Goal: Transaction & Acquisition: Purchase product/service

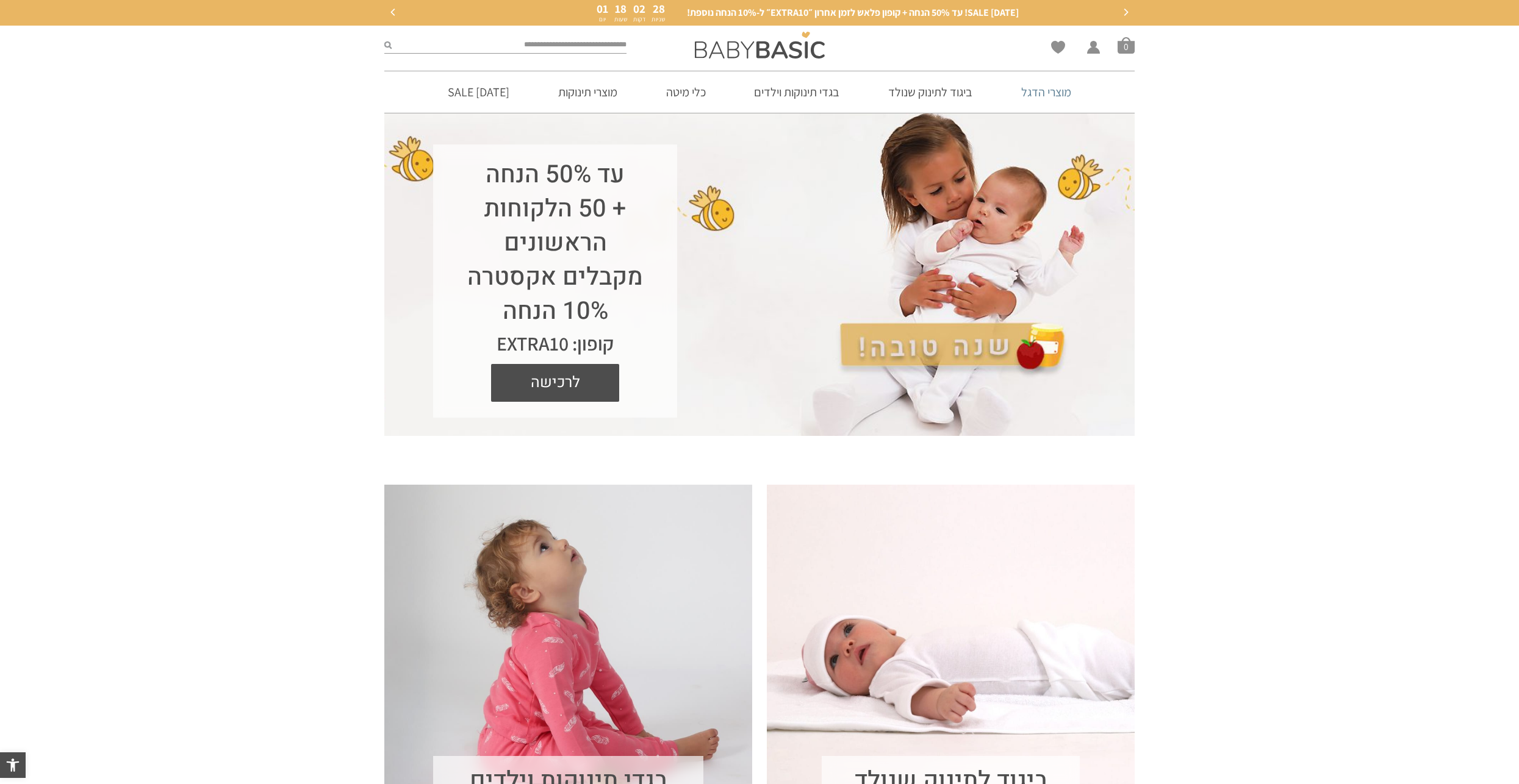
click at [1045, 93] on link "מוצרי הדגל" at bounding box center [1046, 92] width 87 height 42
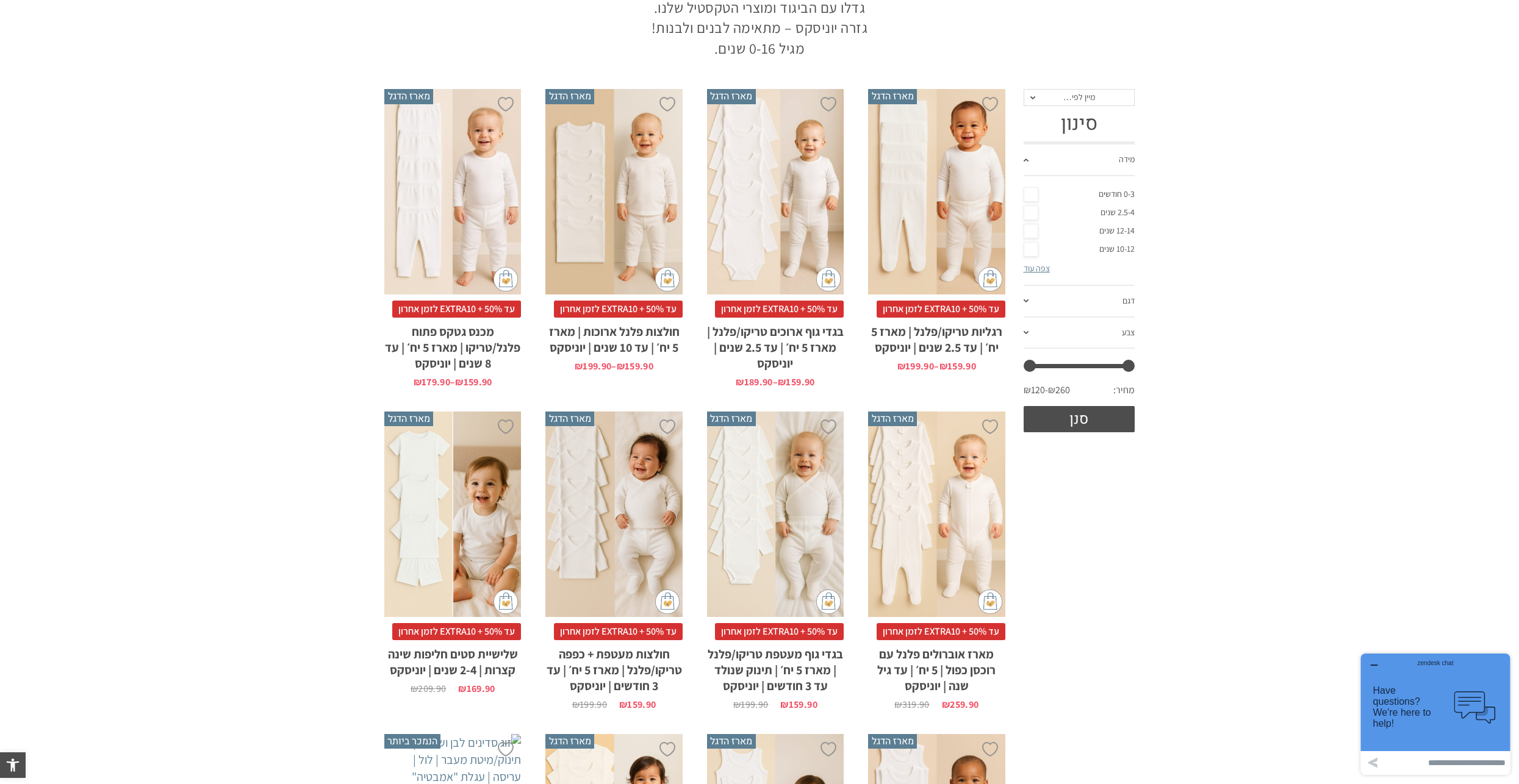
click at [665, 183] on div "x בחירת מידה 12-18m 18-24m 24-30m 2-5-4-שנים 4-6y 6-8-שנים 8-10y" at bounding box center [613, 191] width 137 height 205
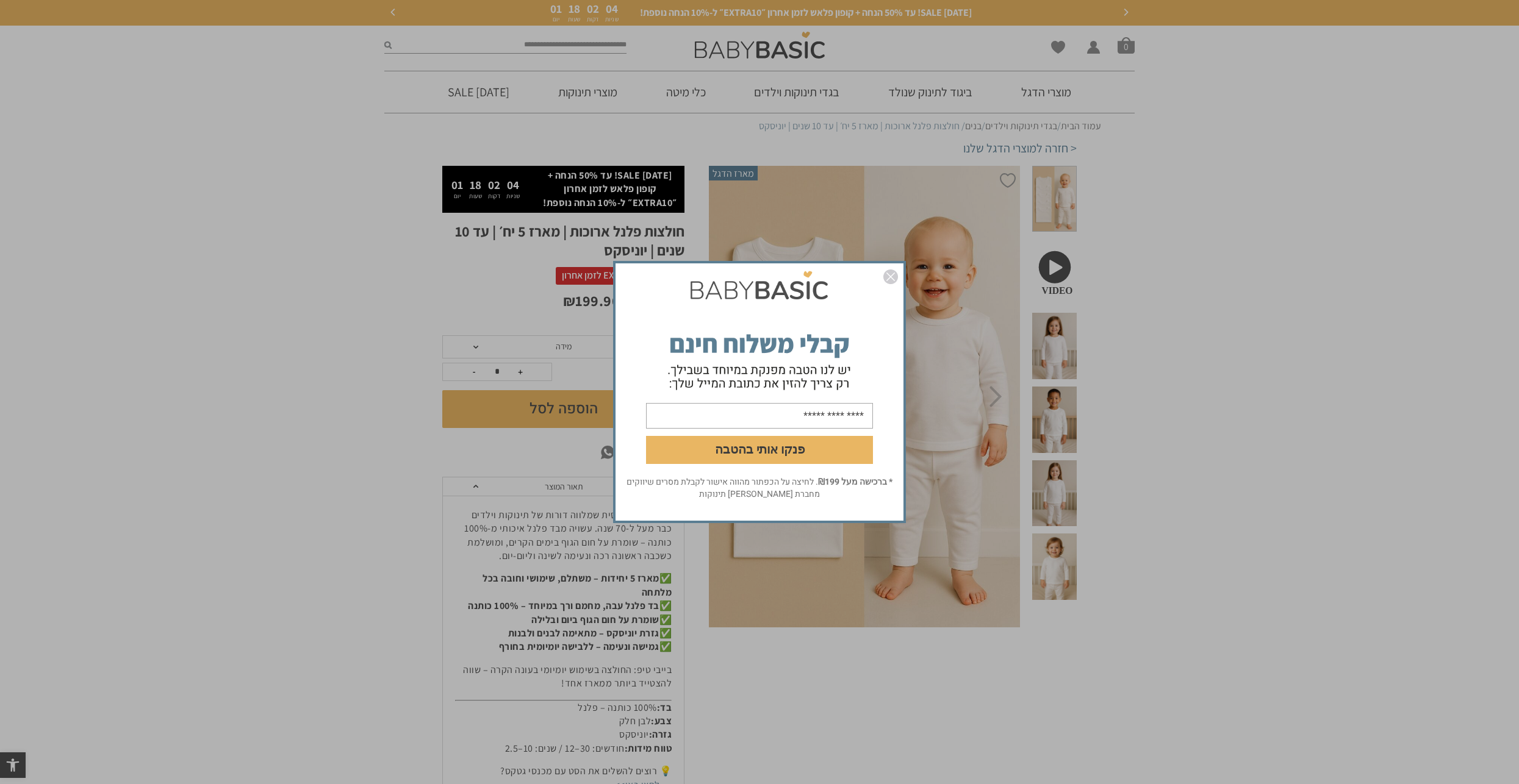
click at [890, 277] on img "סגור" at bounding box center [890, 276] width 15 height 15
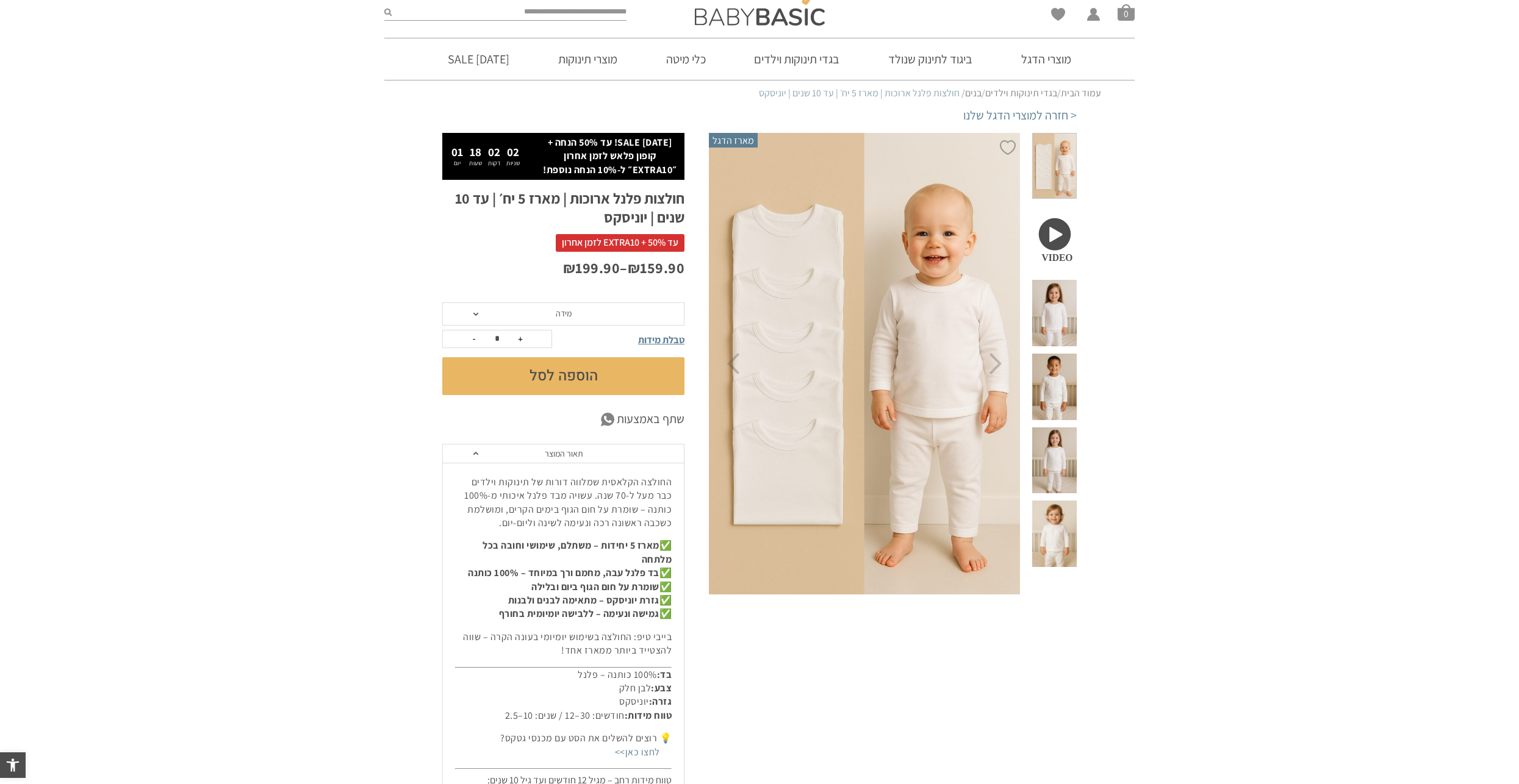
scroll to position [61, 0]
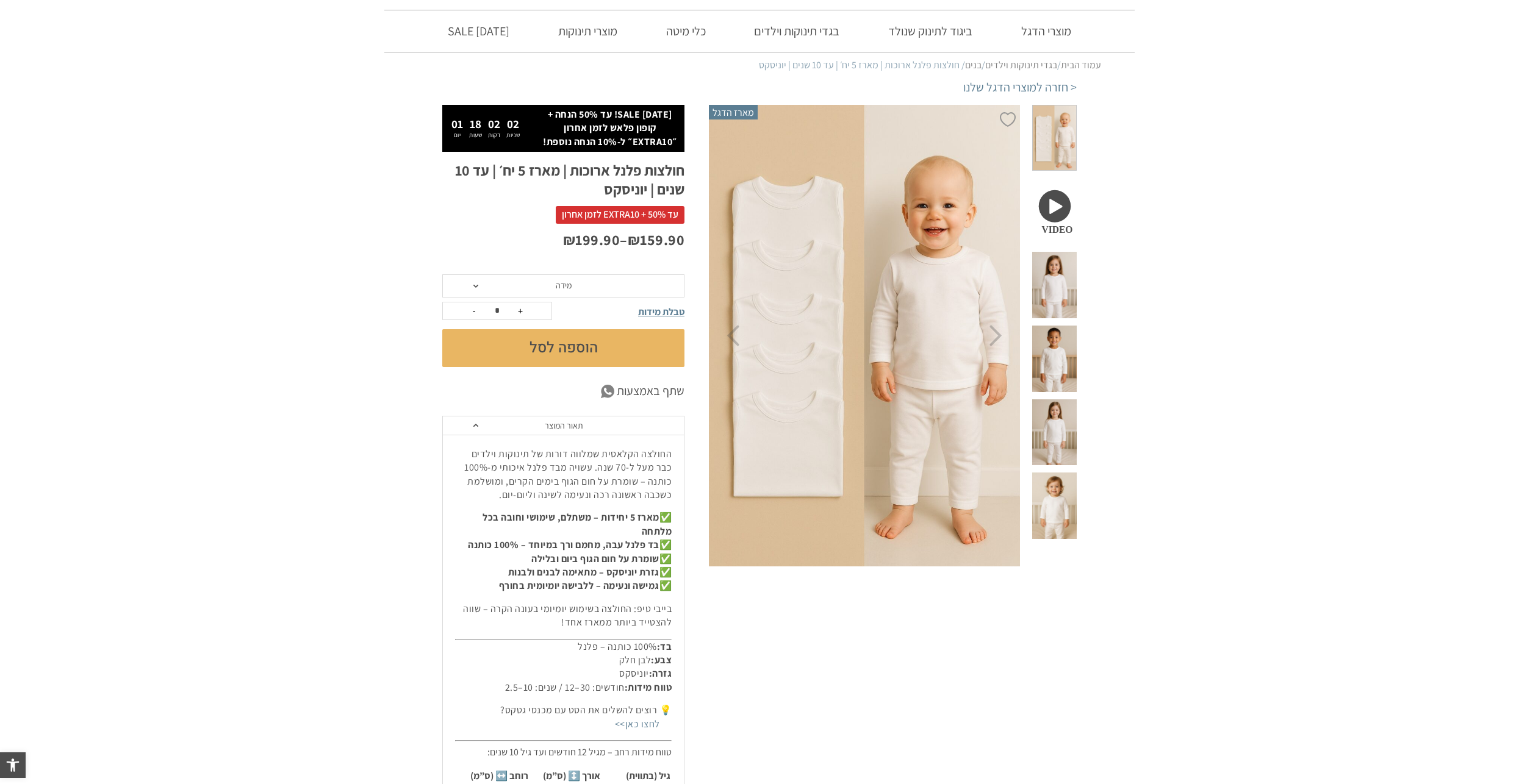
click at [619, 281] on span "מידה" at bounding box center [562, 286] width 242 height 23
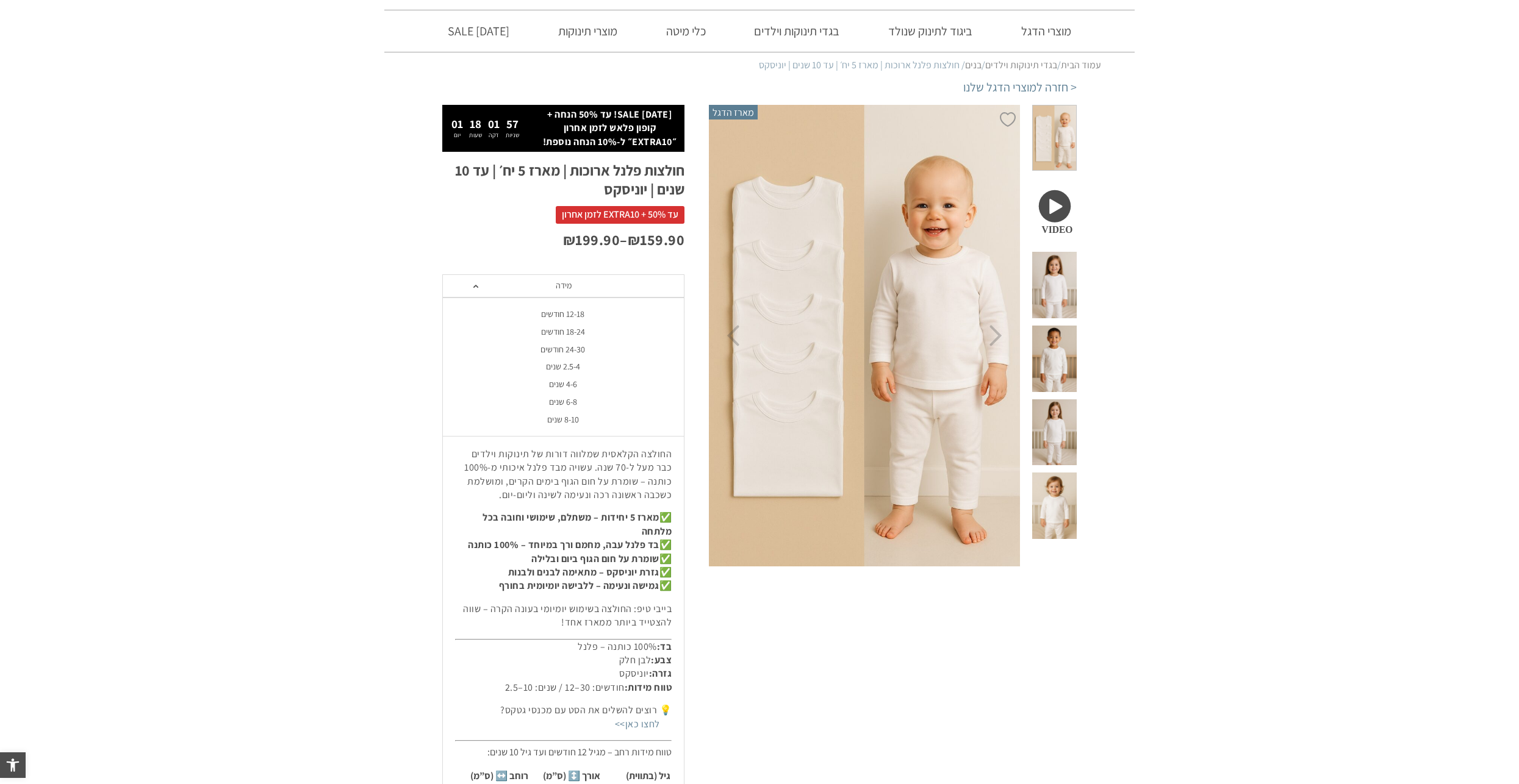
scroll to position [0, 0]
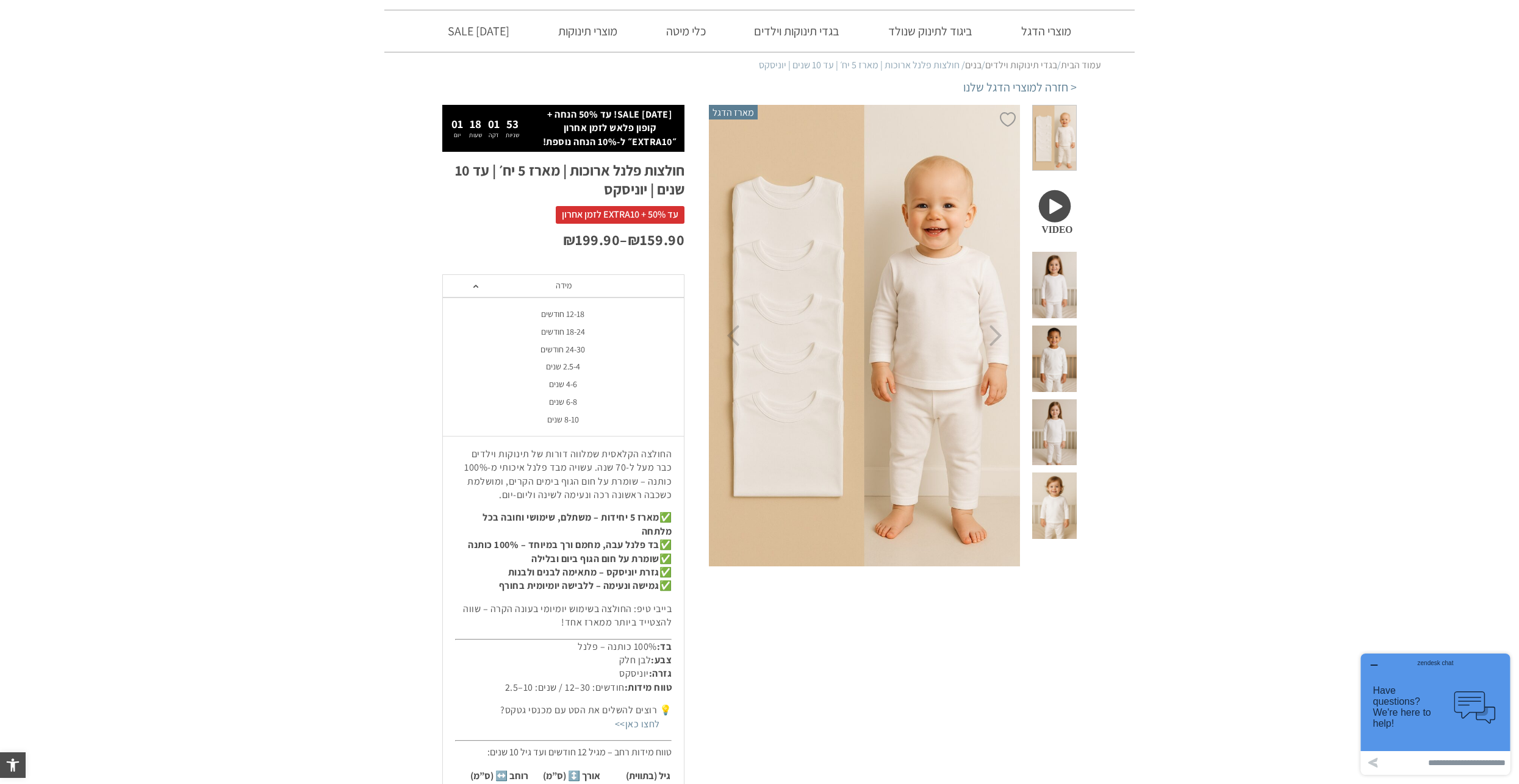
click at [611, 348] on div "24-30 חודשים" at bounding box center [562, 350] width 242 height 10
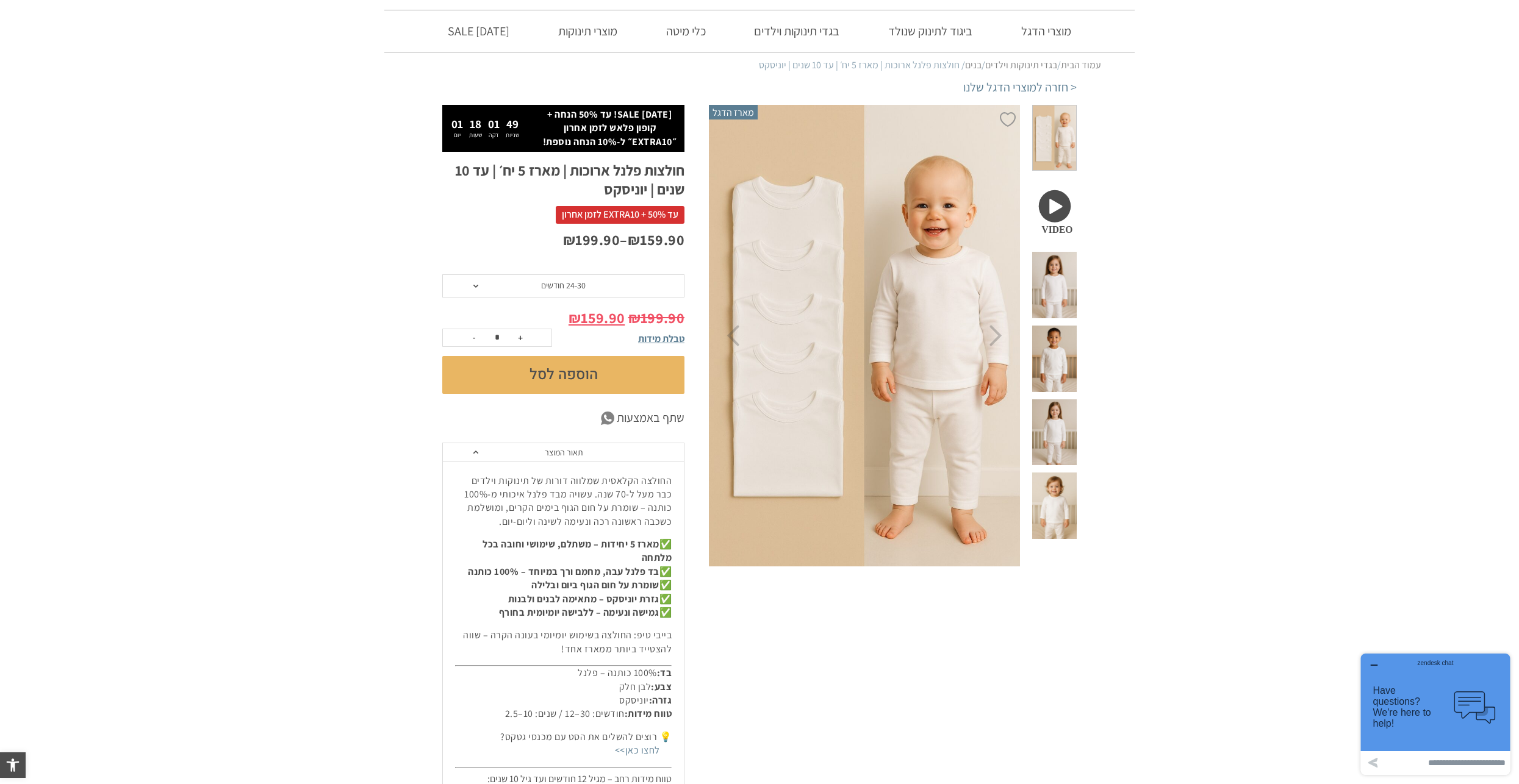
click at [522, 343] on button "+" at bounding box center [520, 338] width 18 height 17
click at [545, 288] on span "24-30 חודשים" at bounding box center [562, 285] width 44 height 11
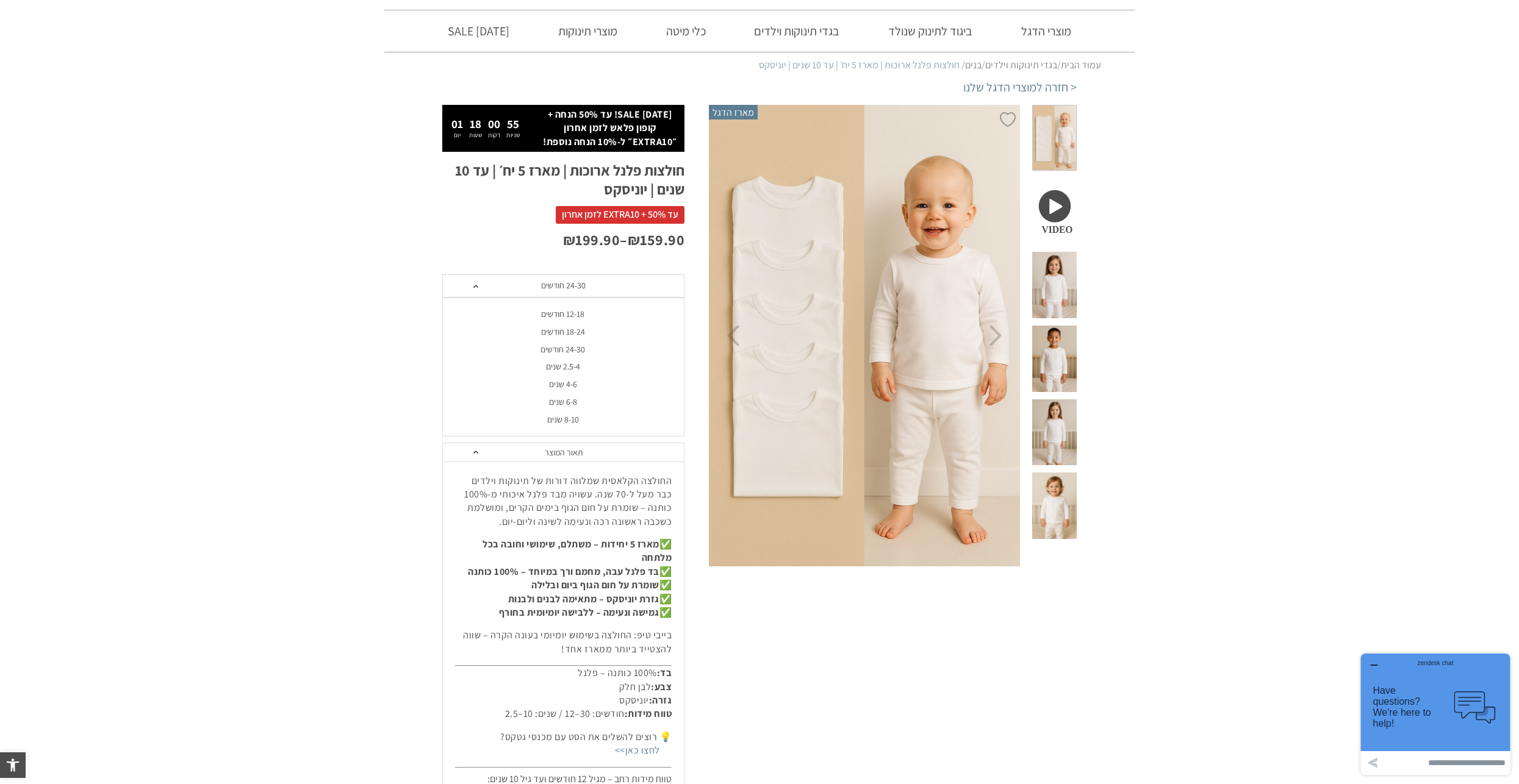
click at [308, 305] on section "**********" at bounding box center [759, 568] width 1519 height 927
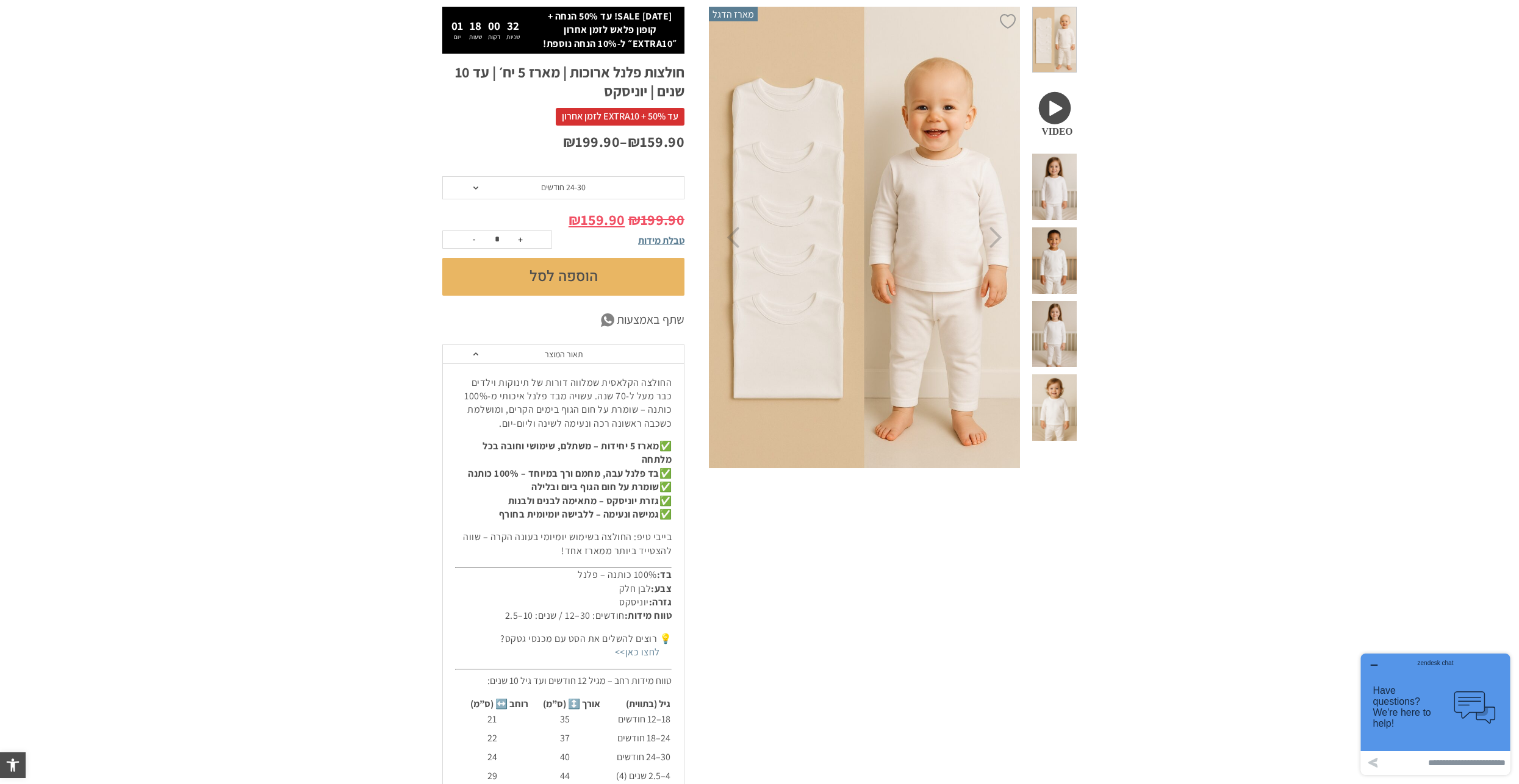
scroll to position [122, 0]
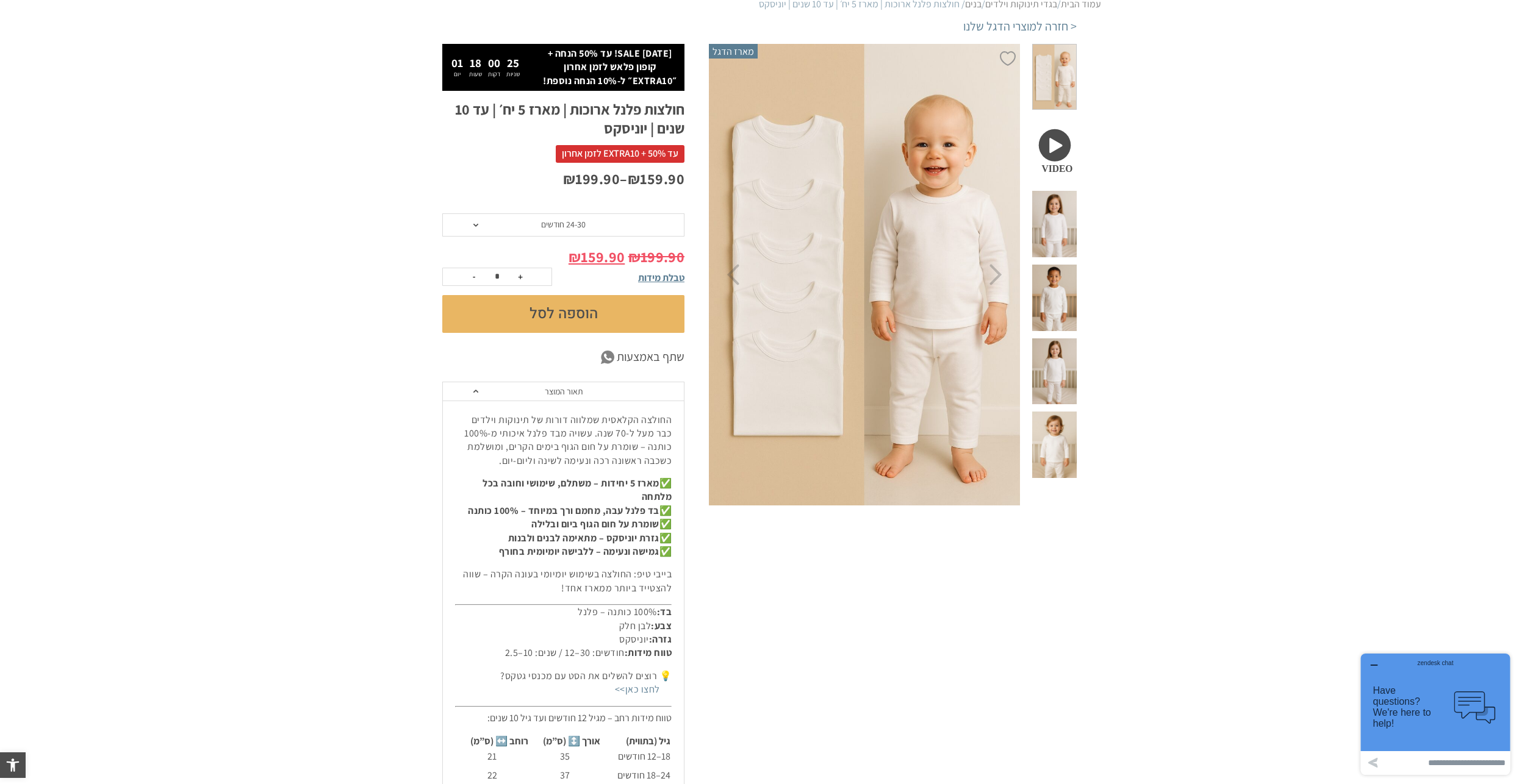
click at [477, 279] on button "-" at bounding box center [473, 277] width 18 height 17
type input "*"
click at [548, 314] on button "הוספה לסל" at bounding box center [562, 314] width 242 height 38
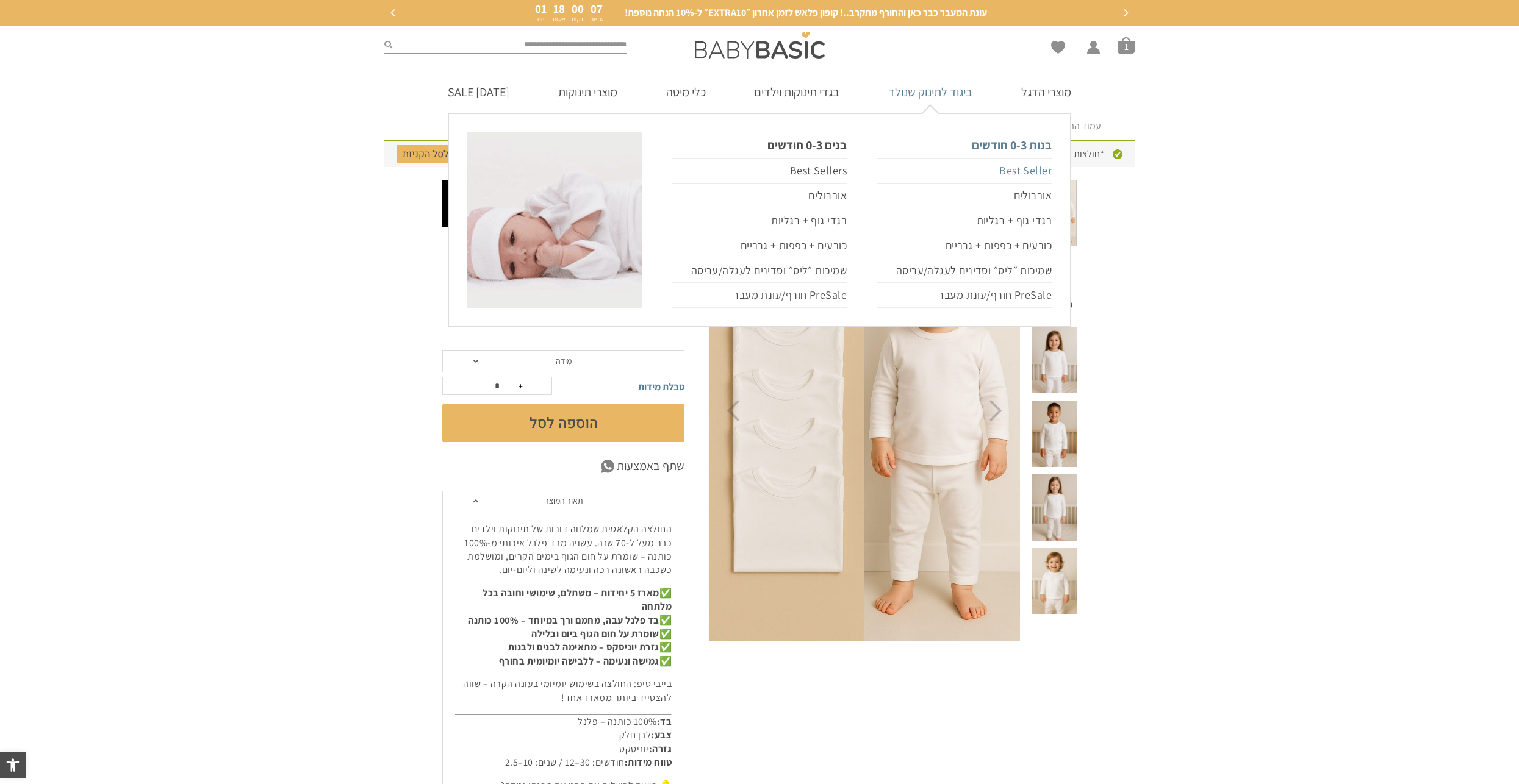
click at [1019, 172] on link "Best Seller" at bounding box center [964, 171] width 174 height 26
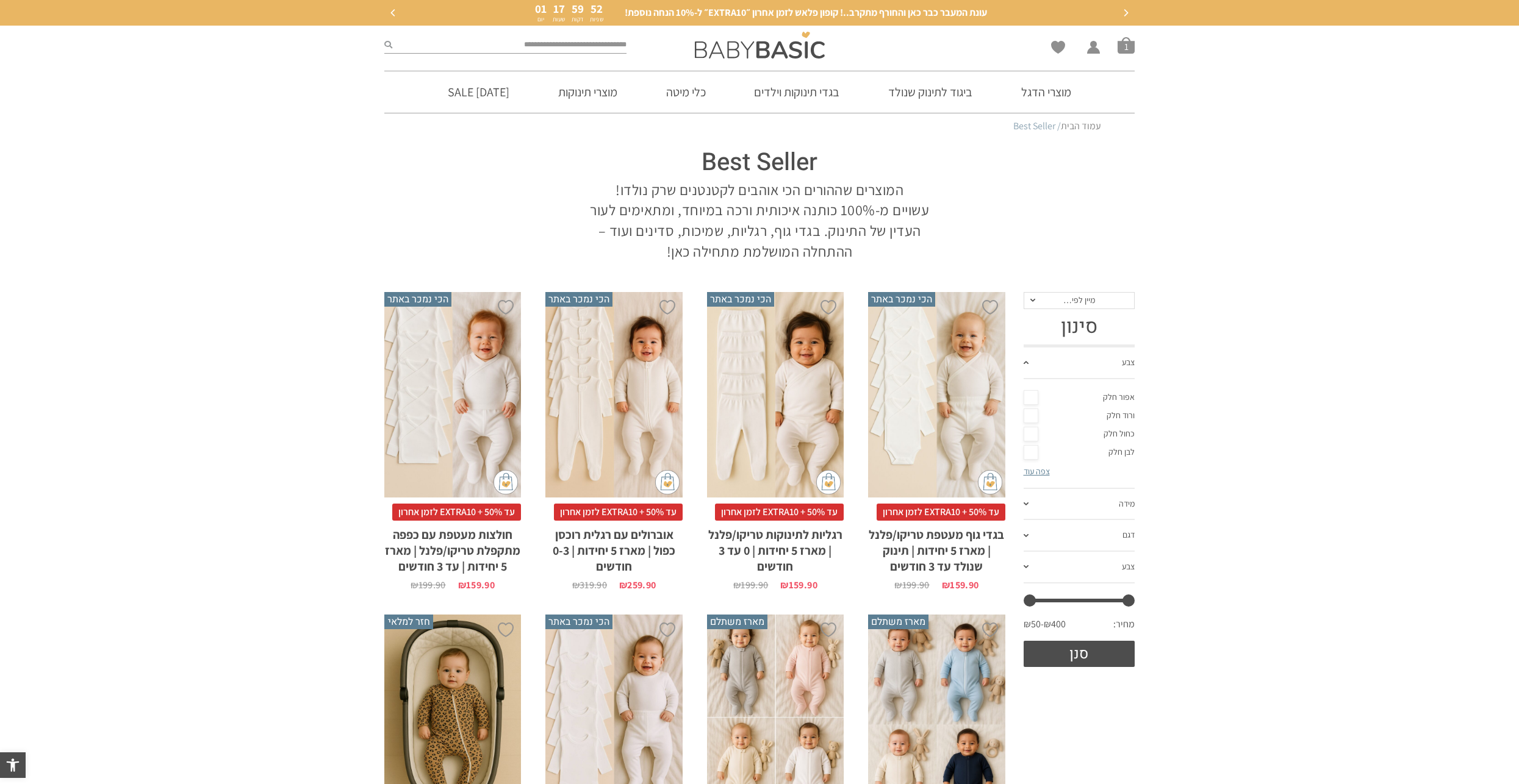
click at [487, 370] on div "x בחירת סוג בד טריקו (עונת מעבר/קיץ) פלנל (חורף)" at bounding box center [452, 394] width 137 height 205
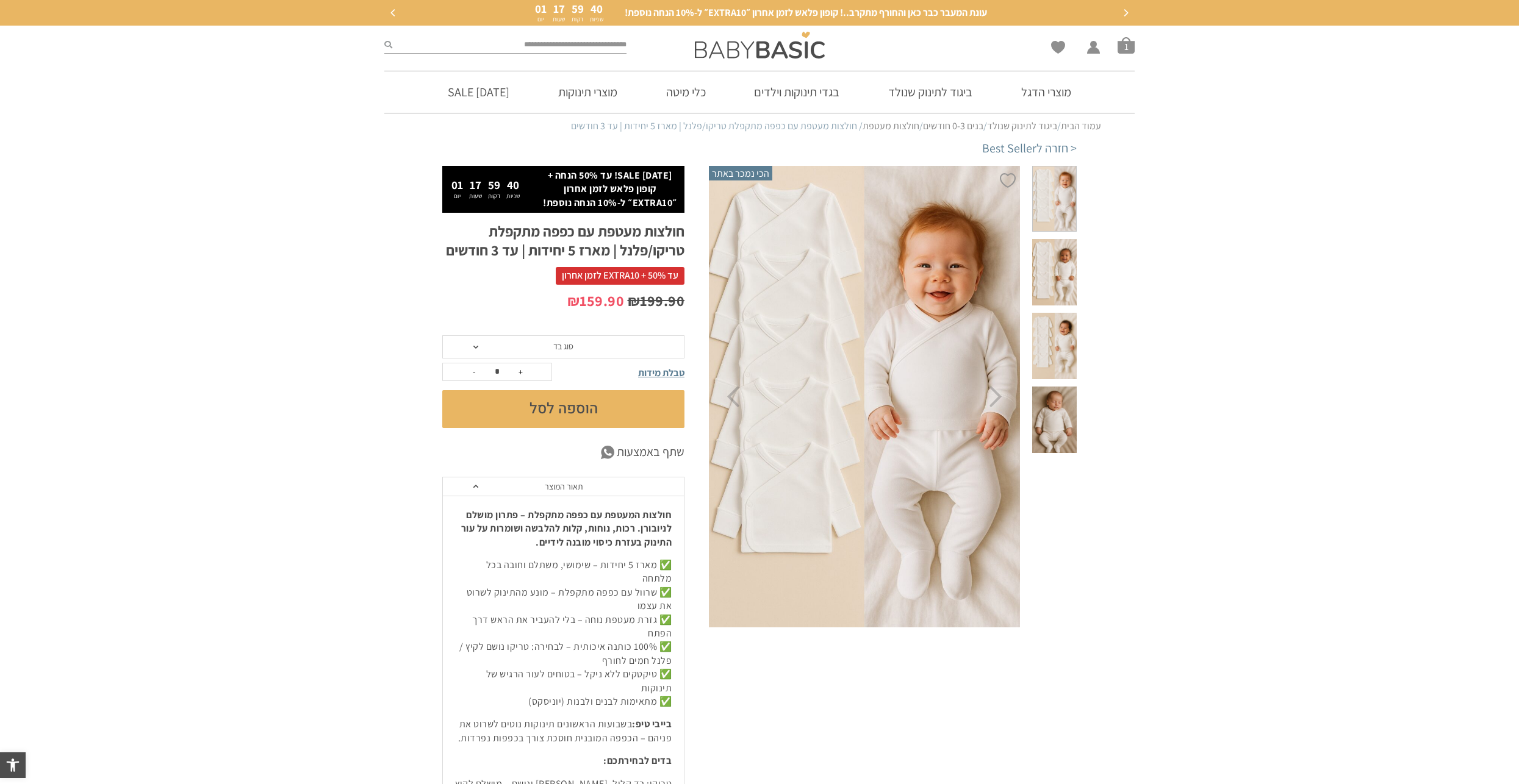
click at [579, 418] on button "הוספה לסל" at bounding box center [562, 410] width 242 height 38
click at [574, 351] on span "סוג בד" at bounding box center [562, 346] width 20 height 11
click at [574, 390] on div "פלנל (חורף)" at bounding box center [562, 393] width 242 height 10
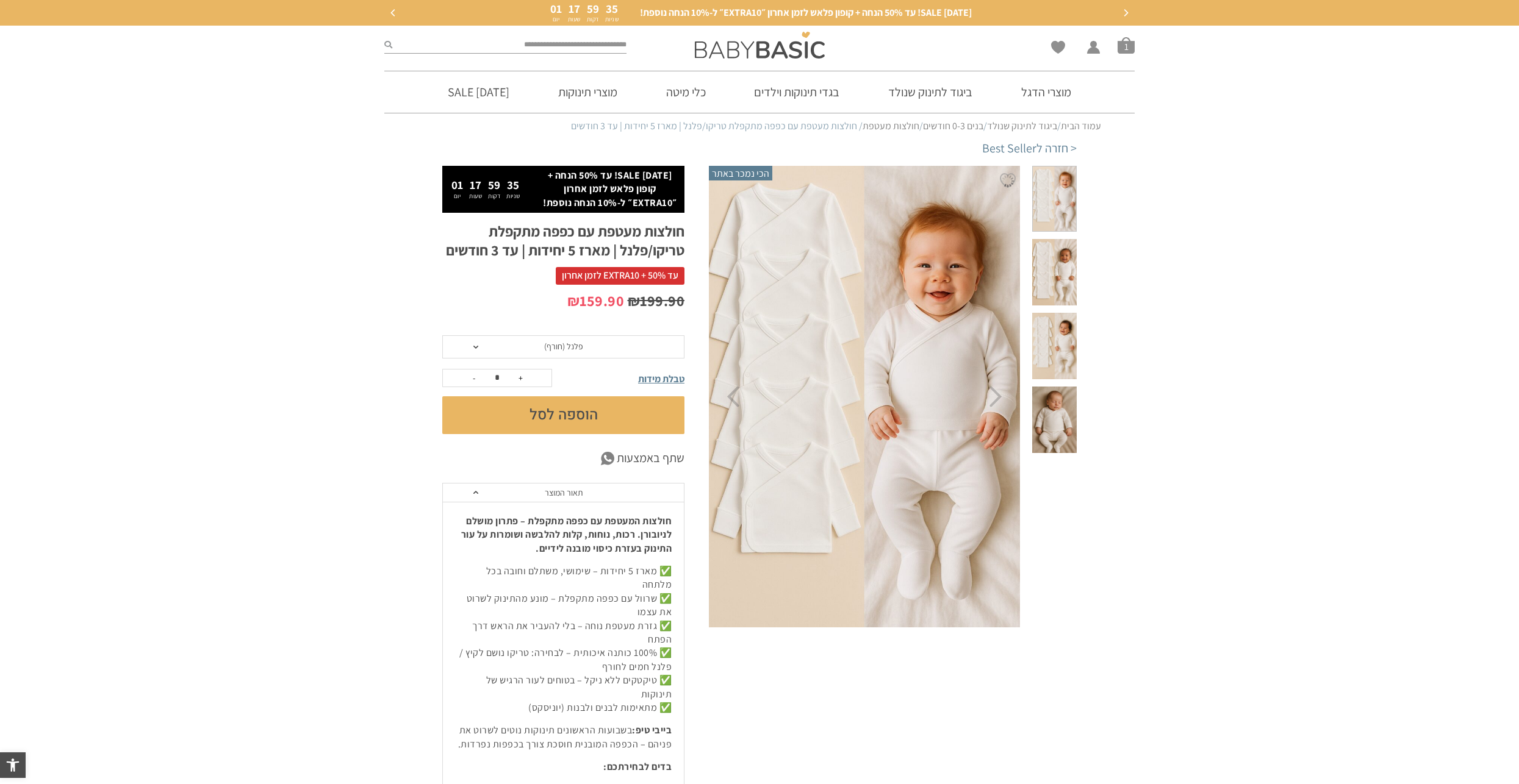
click at [574, 406] on button "הוספה לסל" at bounding box center [562, 416] width 242 height 38
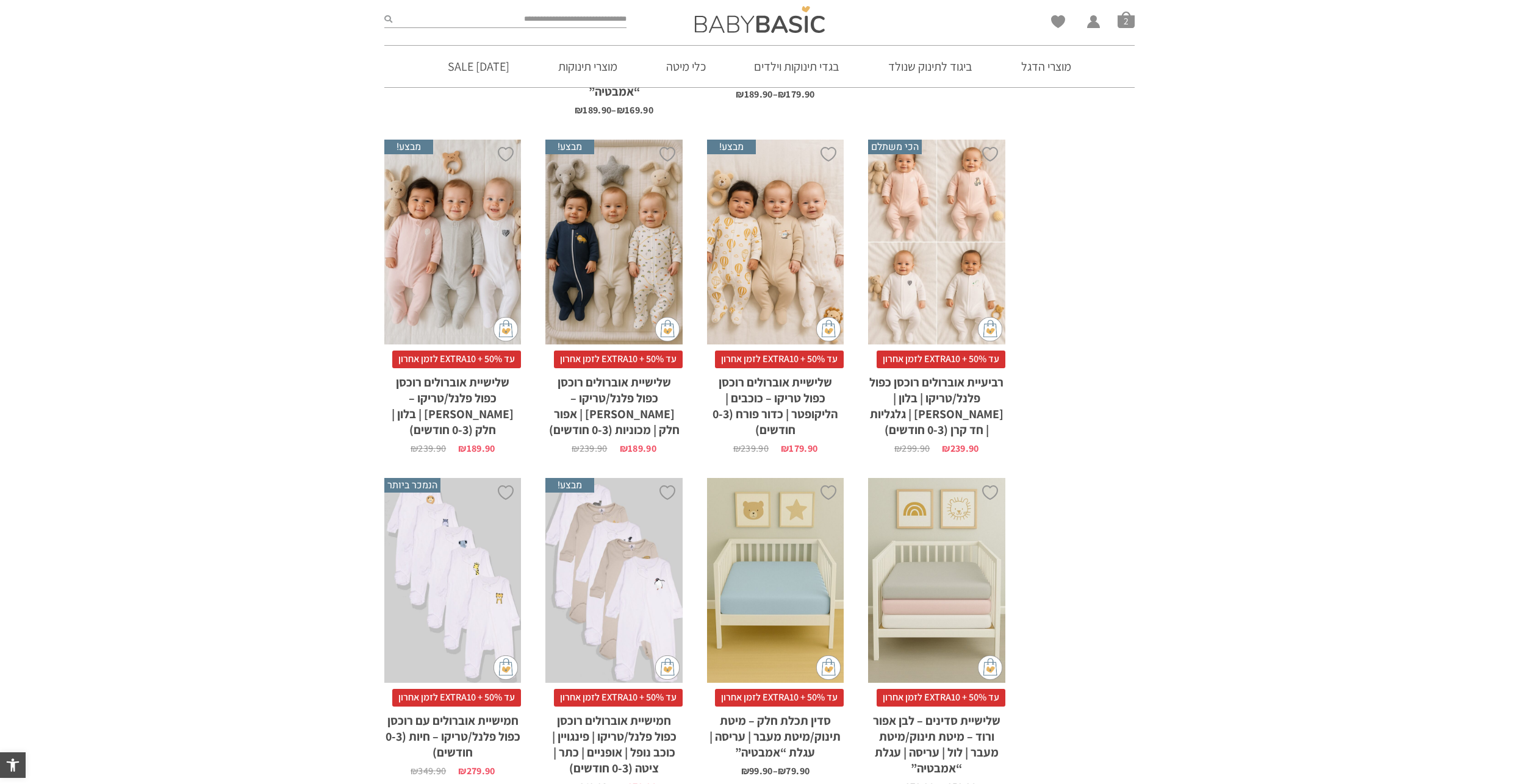
scroll to position [1158, 0]
